Goal: Information Seeking & Learning: Learn about a topic

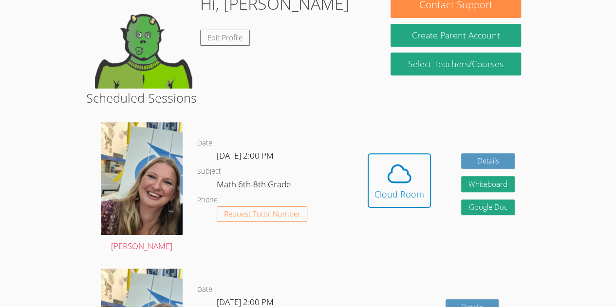
scroll to position [166, 0]
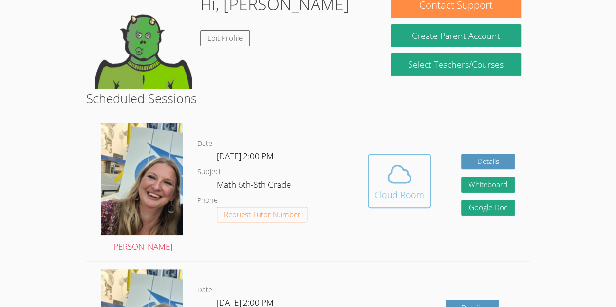
click at [379, 184] on span at bounding box center [399, 174] width 50 height 27
click at [409, 174] on icon at bounding box center [399, 174] width 27 height 27
click at [394, 178] on icon at bounding box center [399, 174] width 27 height 27
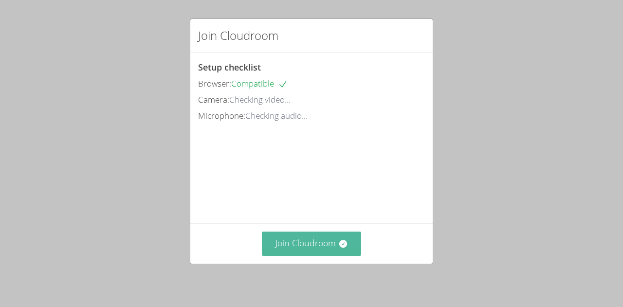
click at [307, 250] on button "Join Cloudroom" at bounding box center [312, 244] width 100 height 24
click at [299, 233] on button "Join Cloudroom" at bounding box center [312, 244] width 100 height 24
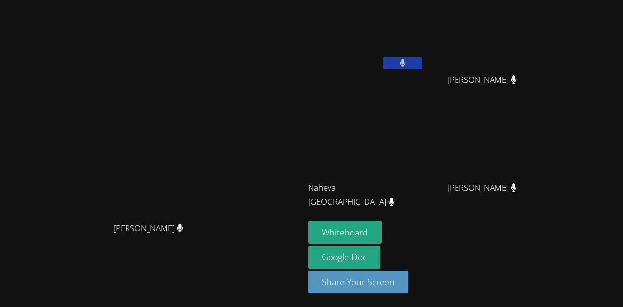
click at [225, 153] on video at bounding box center [152, 134] width 146 height 167
click at [422, 67] on button at bounding box center [402, 63] width 39 height 12
click at [382, 227] on button "Whiteboard" at bounding box center [345, 232] width 74 height 23
click at [225, 86] on video at bounding box center [152, 134] width 146 height 167
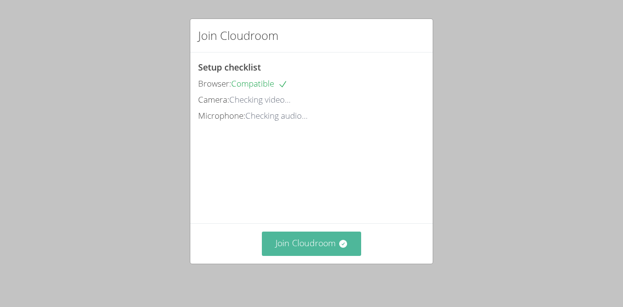
click at [280, 240] on button "Join Cloudroom" at bounding box center [312, 244] width 100 height 24
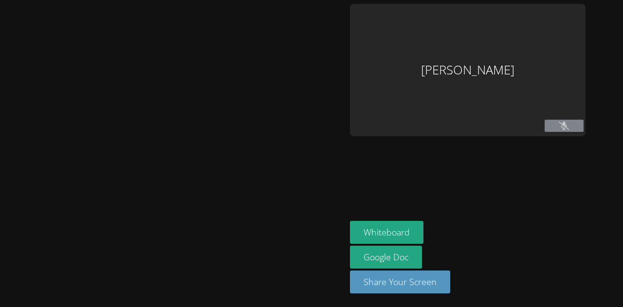
click at [560, 134] on div "[PERSON_NAME]" at bounding box center [468, 70] width 236 height 132
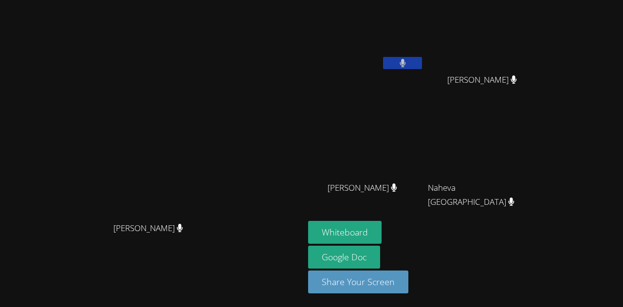
click at [544, 38] on video at bounding box center [486, 36] width 116 height 65
click at [509, 79] on div "[PERSON_NAME]" at bounding box center [486, 88] width 116 height 39
drag, startPoint x: 513, startPoint y: 79, endPoint x: 623, endPoint y: 79, distance: 109.5
click at [548, 79] on aside "Benson Dupervil Edje Youmee Etienne Edje Youmee Etienne Jayden Denis Jayden Den…" at bounding box center [425, 153] width 243 height 307
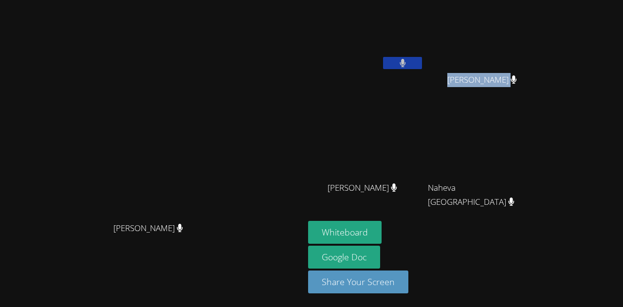
click at [300, 95] on video at bounding box center [152, 134] width 296 height 167
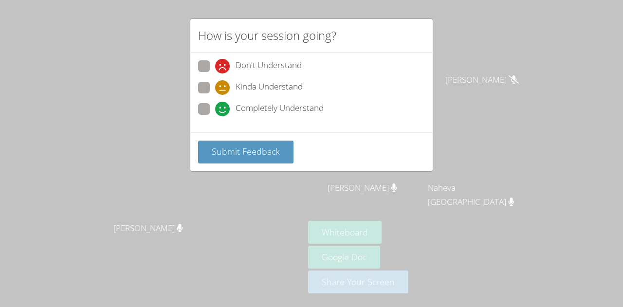
click at [215, 116] on span at bounding box center [215, 116] width 0 height 0
click at [215, 107] on input "Completely Understand" at bounding box center [219, 107] width 8 height 8
radio input "true"
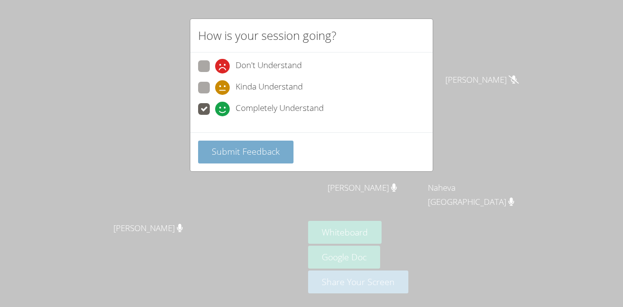
click at [230, 141] on button "Submit Feedback" at bounding box center [245, 152] width 95 height 23
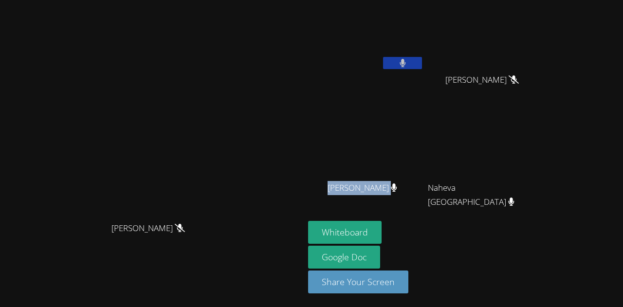
drag, startPoint x: 464, startPoint y: 188, endPoint x: 438, endPoint y: 164, distance: 35.5
click at [424, 164] on div "Jayden Denis Jayden Denis" at bounding box center [366, 164] width 116 height 104
click at [544, 72] on div "Edje Youmee Etienne Edje Youmee Etienne" at bounding box center [486, 56] width 116 height 104
